Goal: Check status

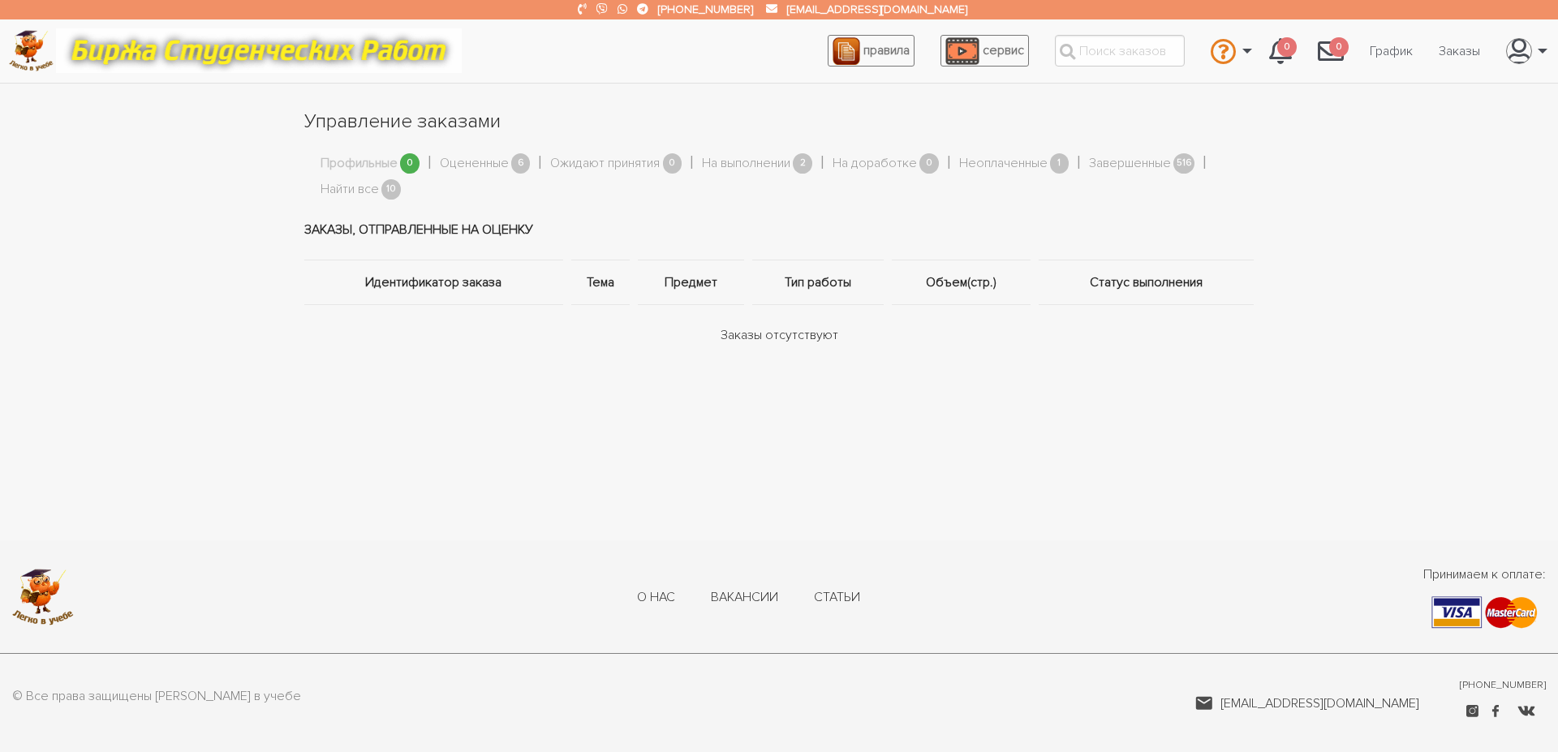
click at [1406, 47] on link "График" at bounding box center [1391, 51] width 69 height 31
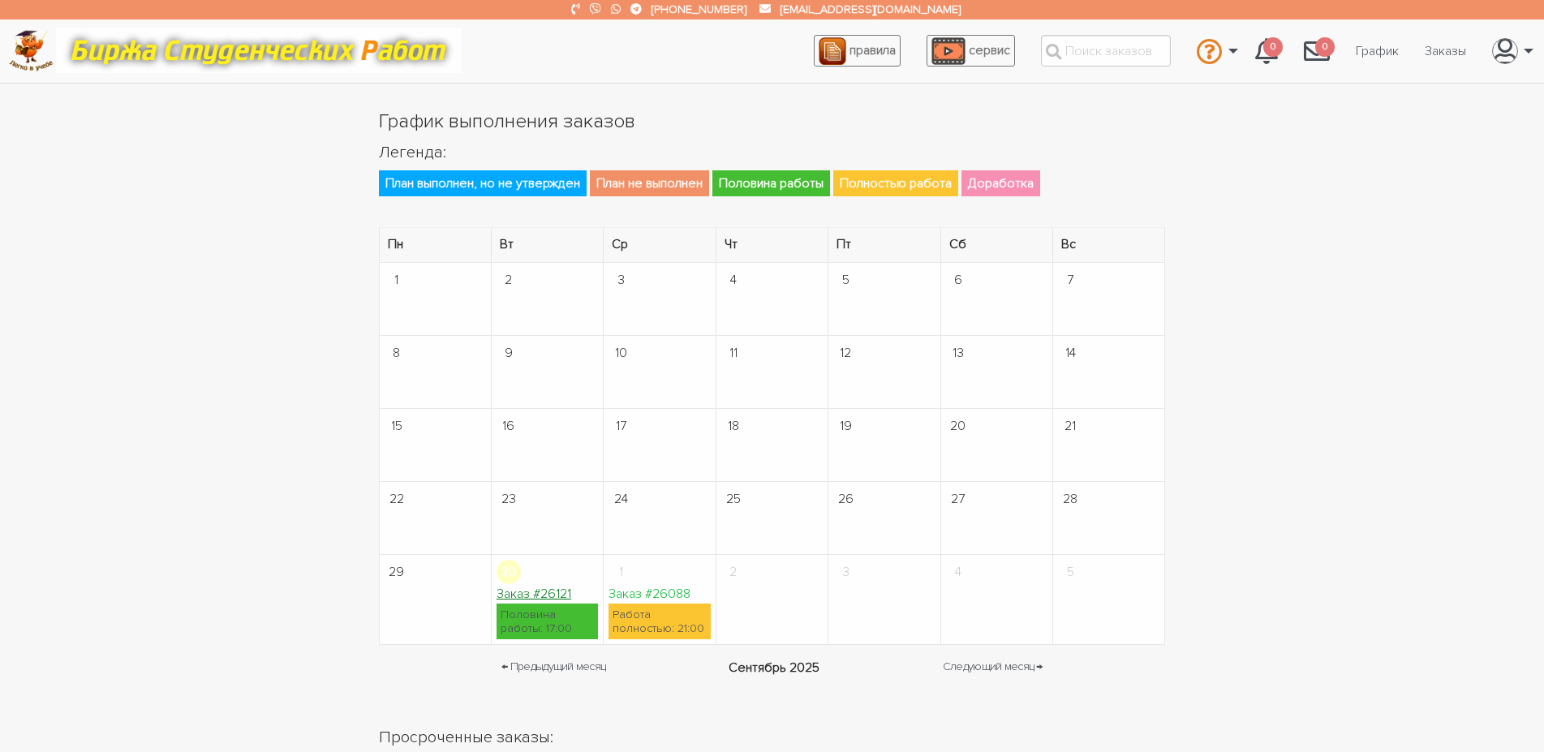
click at [554, 599] on link "Заказ #26121" at bounding box center [534, 594] width 75 height 16
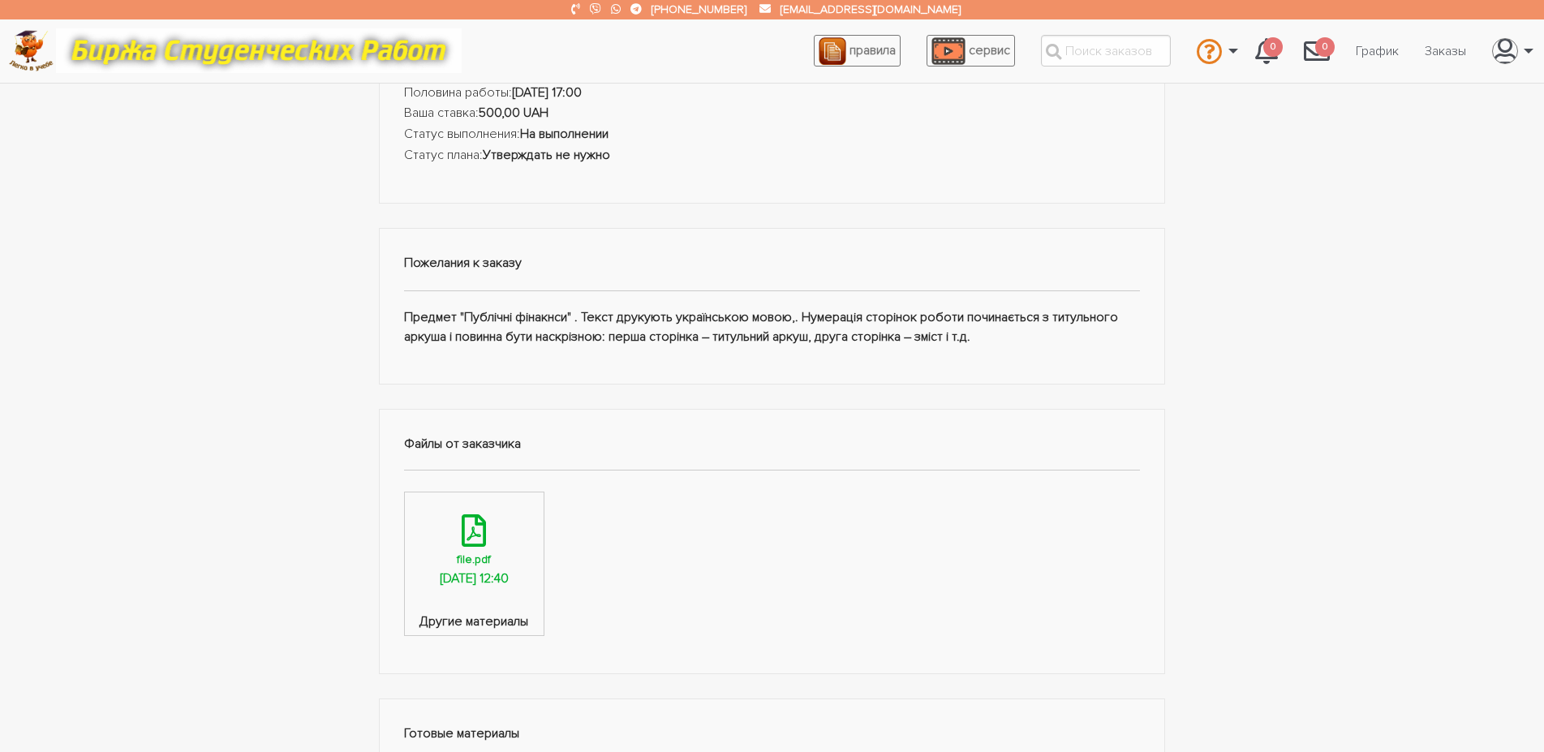
scroll to position [662, 0]
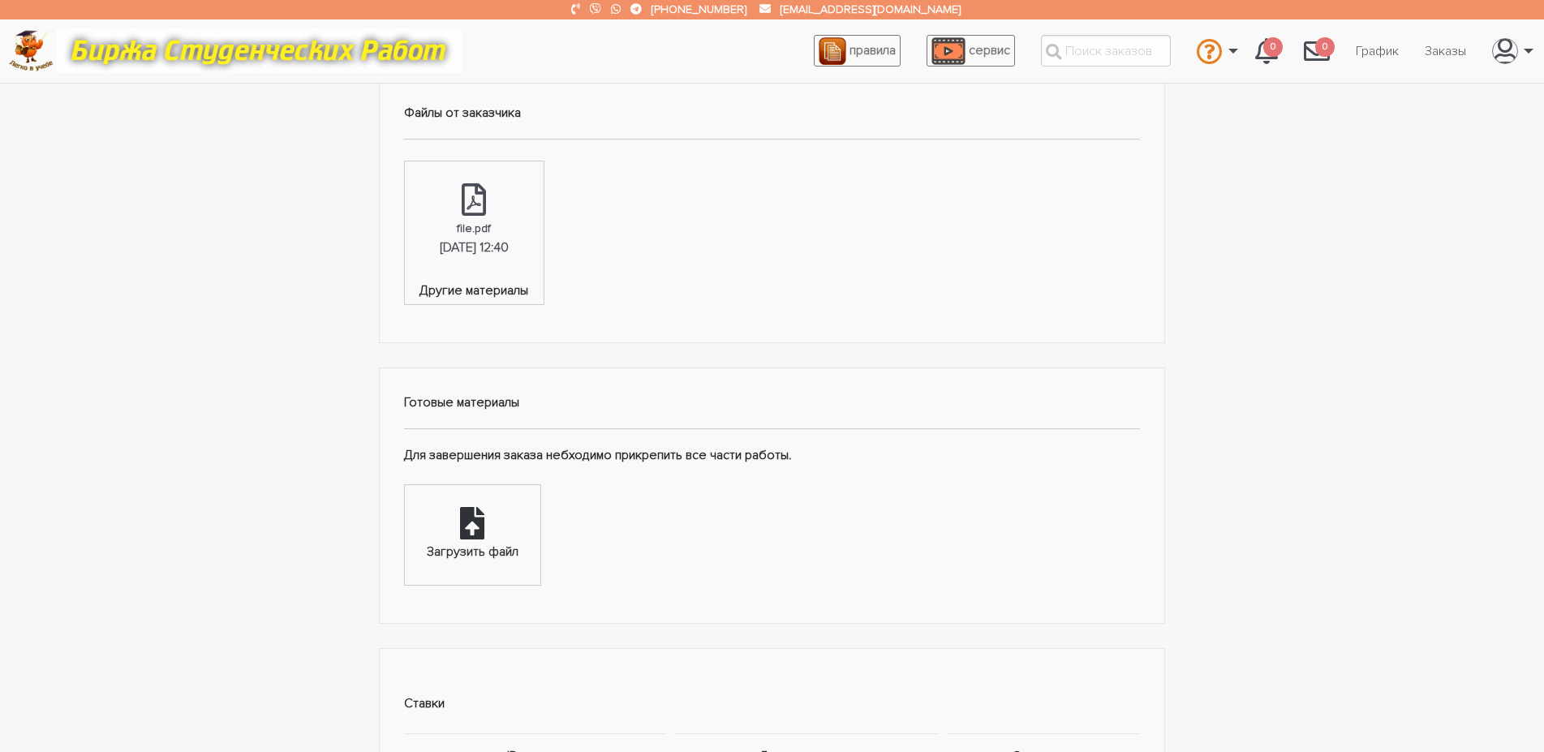
click at [518, 504] on div "Загрузить файл" at bounding box center [473, 535] width 136 height 101
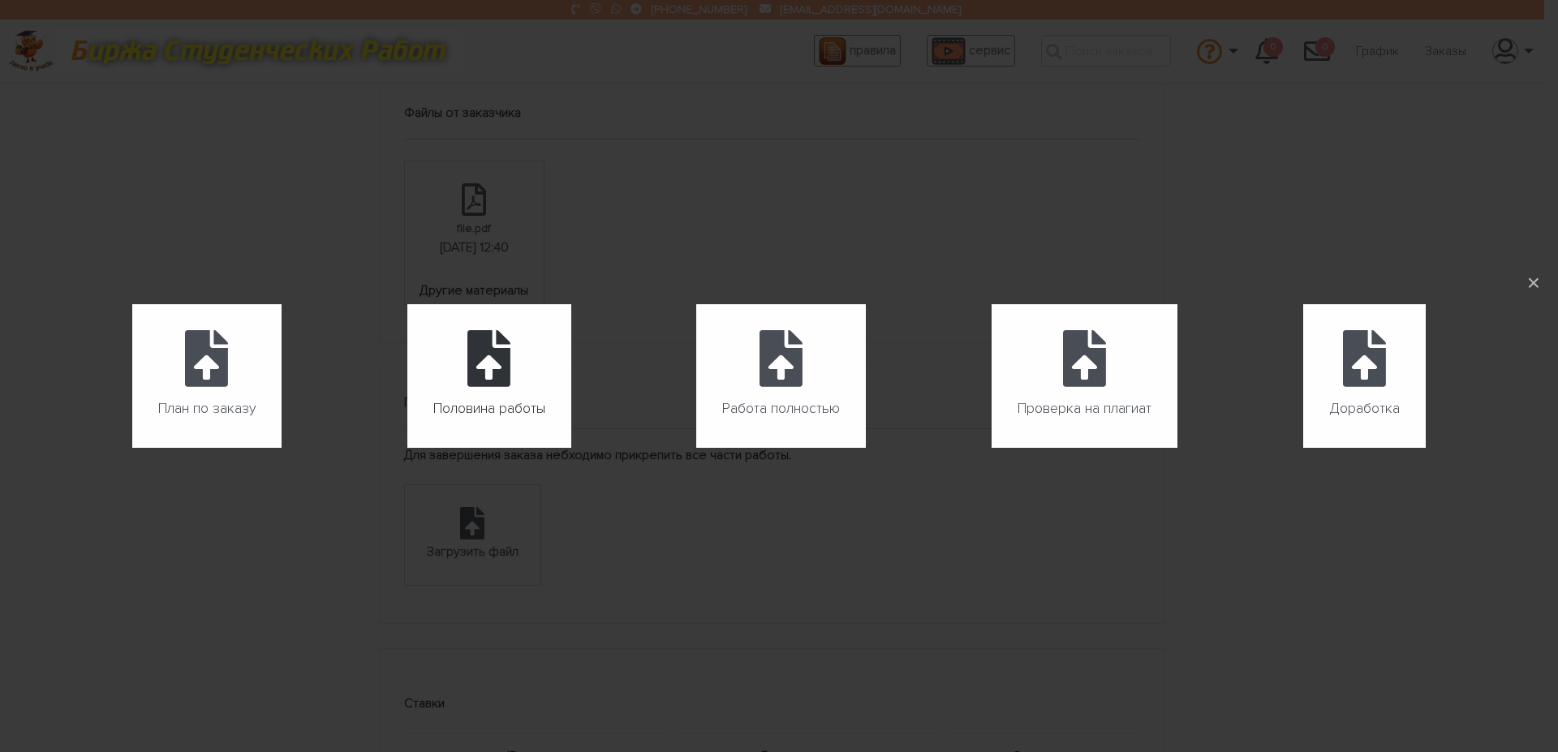
click at [516, 362] on label "Половина работы" at bounding box center [489, 376] width 164 height 144
click at [408, 448] on input "Половина работы" at bounding box center [407, 448] width 1 height 1
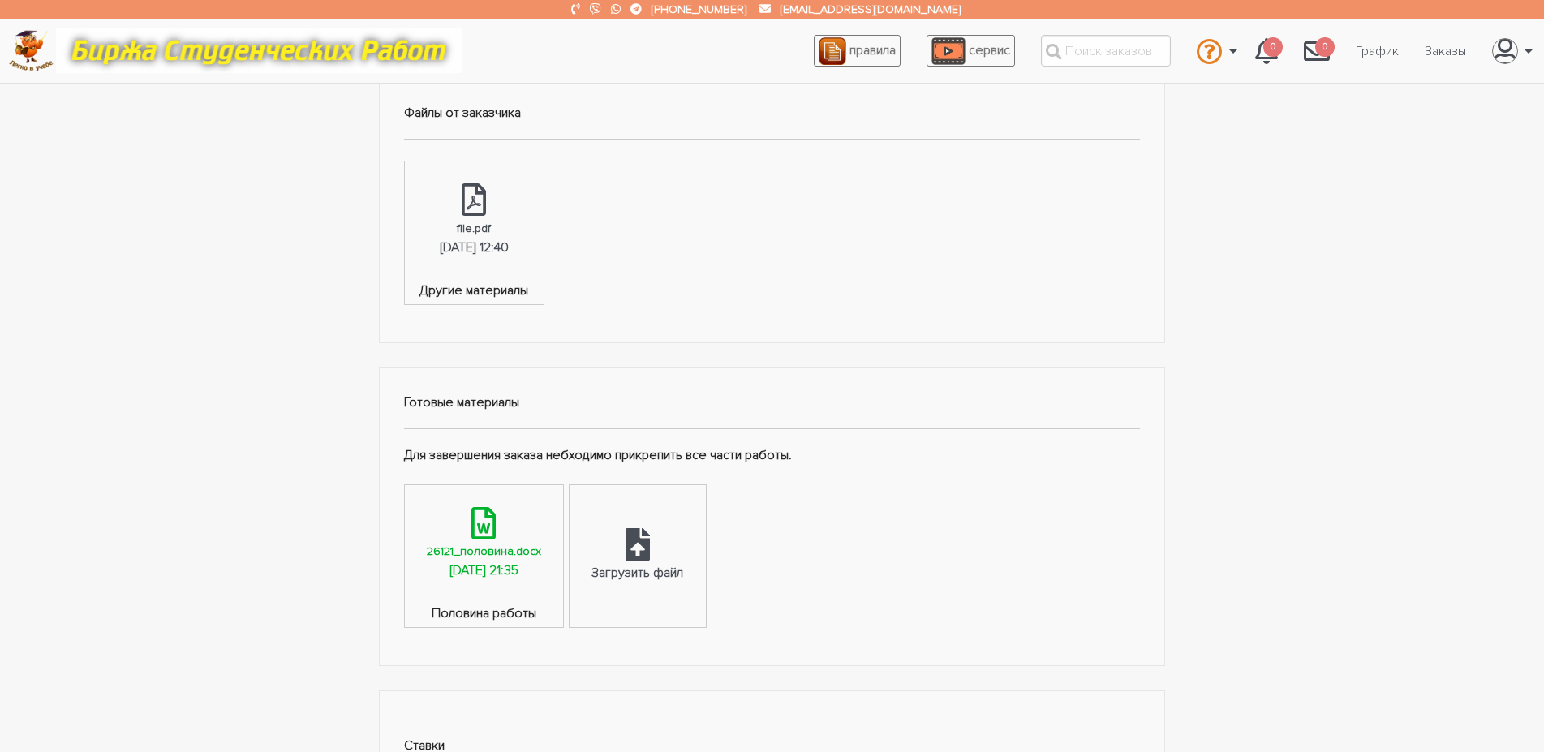
click at [464, 561] on div "30.09.2025, 21:35" at bounding box center [484, 571] width 69 height 21
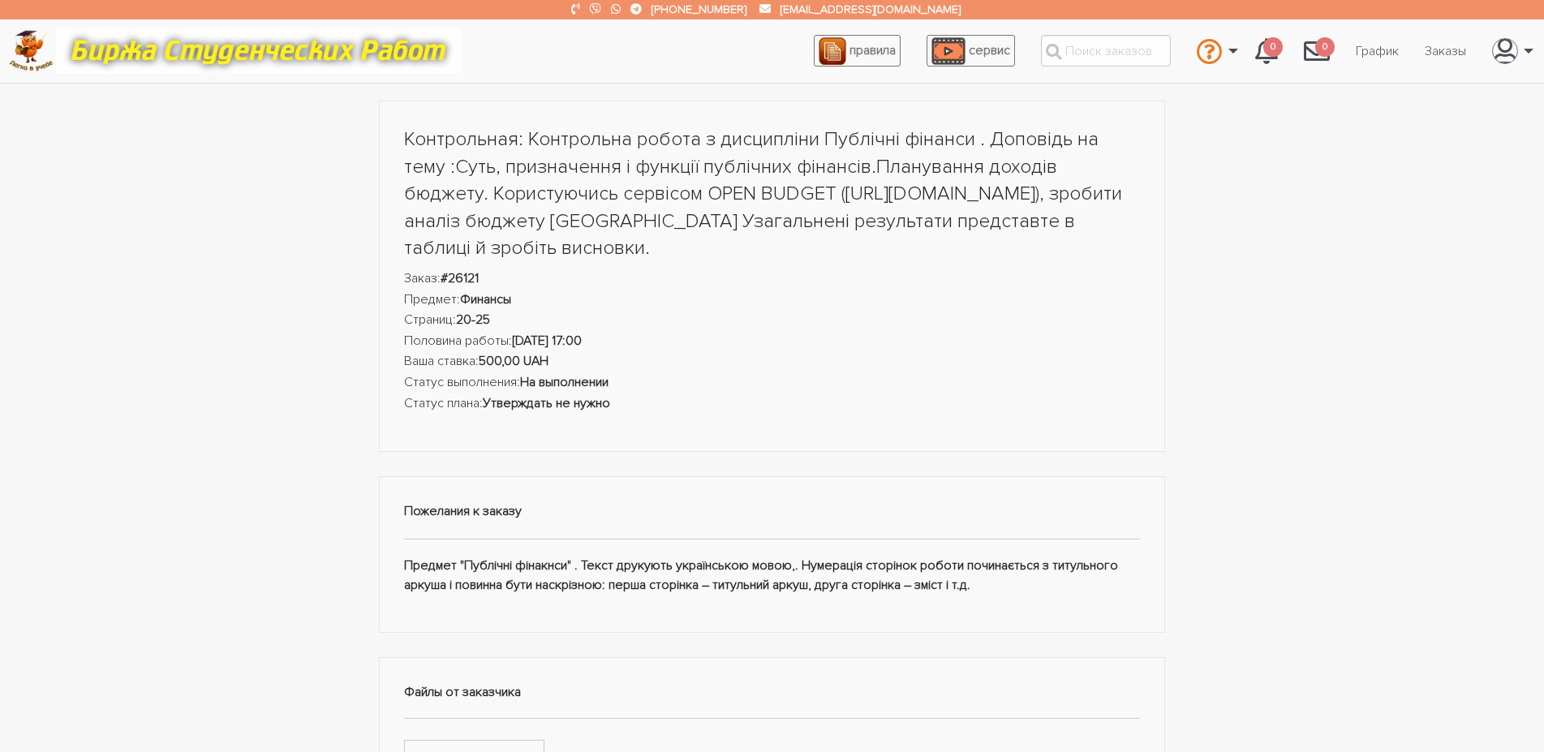
scroll to position [0, 0]
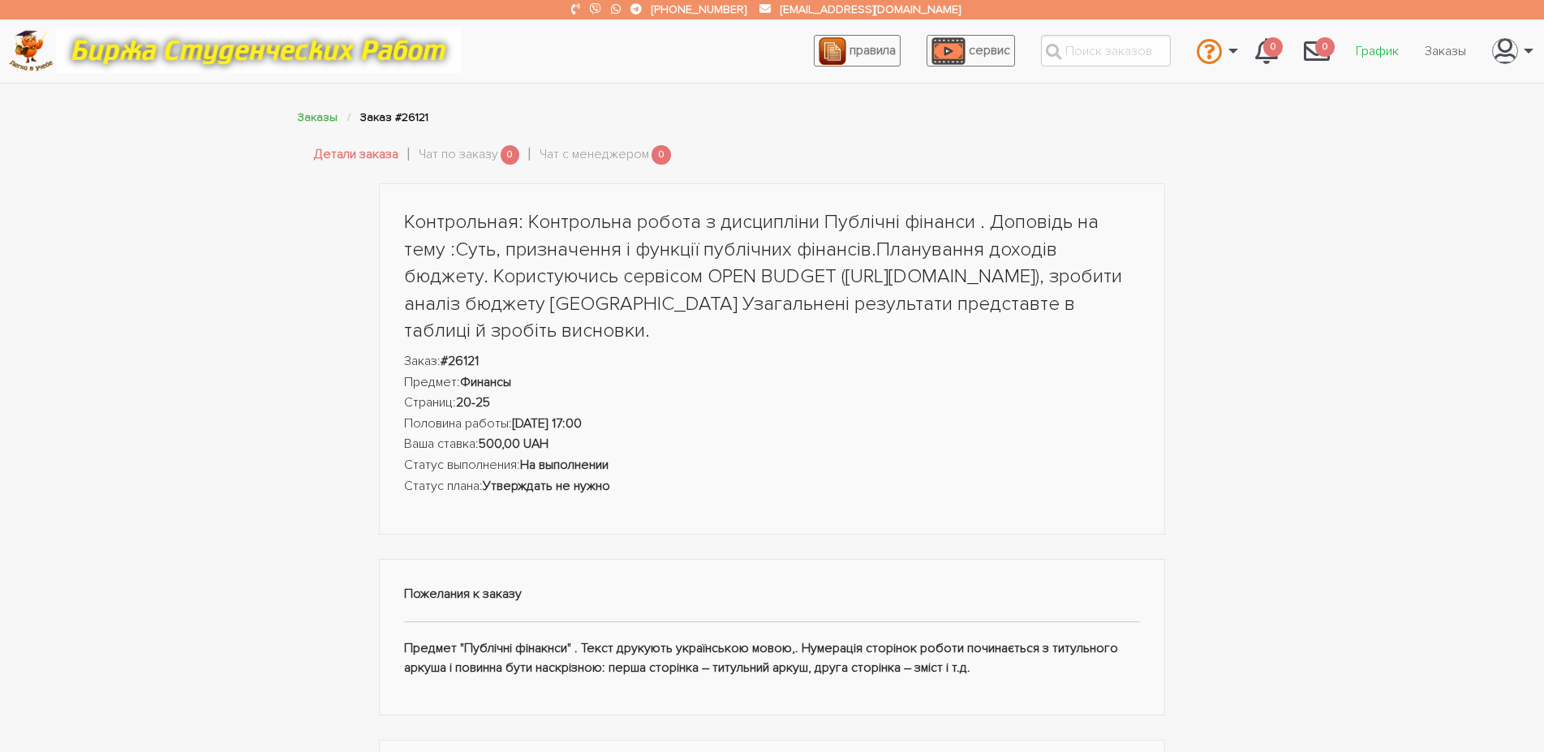
click at [1389, 40] on link "График" at bounding box center [1377, 51] width 69 height 31
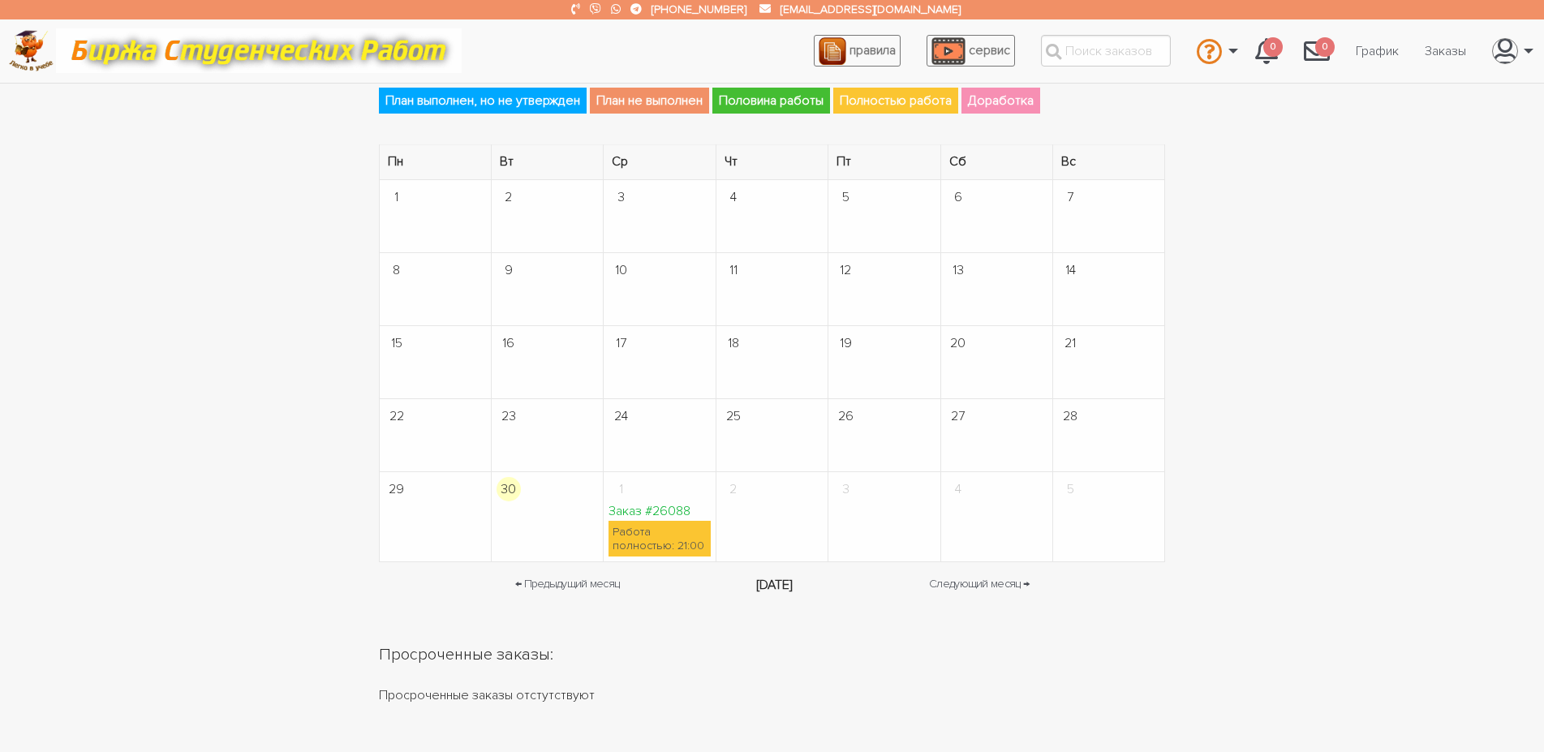
scroll to position [83, 0]
